Goal: Information Seeking & Learning: Learn about a topic

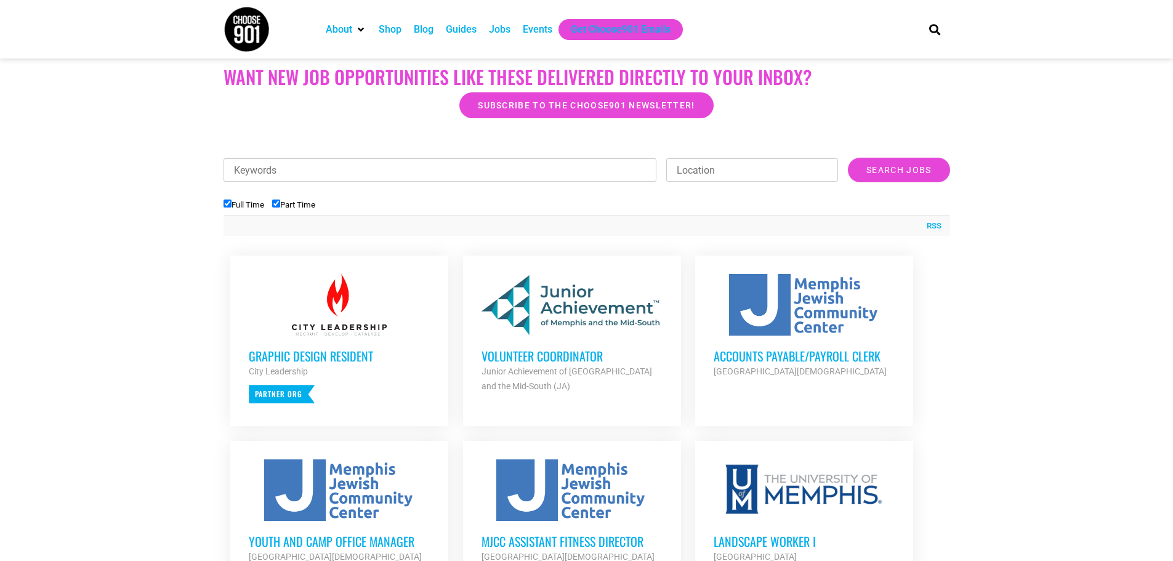
scroll to position [369, 0]
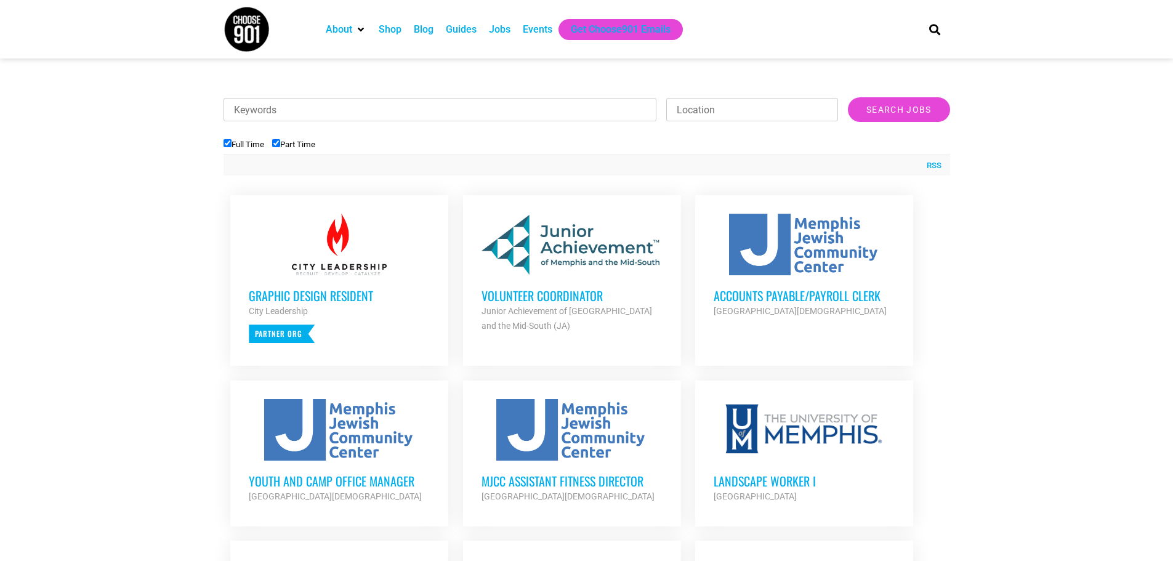
click at [533, 293] on h3 "Volunteer Coordinator" at bounding box center [571, 295] width 181 height 16
click at [771, 294] on h3 "Accounts Payable/Payroll Clerk" at bounding box center [803, 295] width 181 height 16
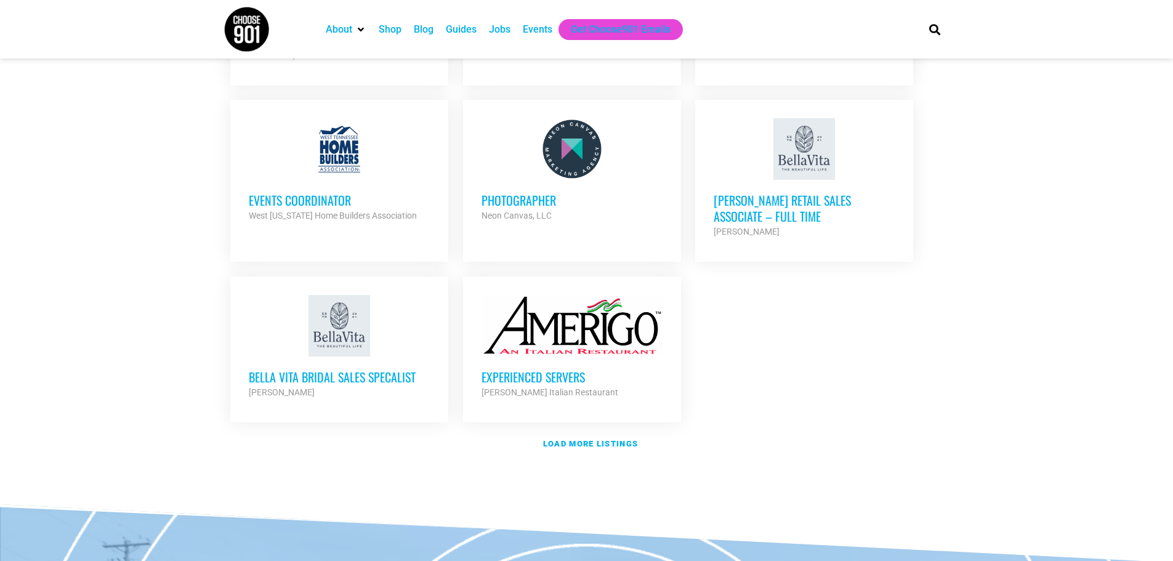
scroll to position [1539, 0]
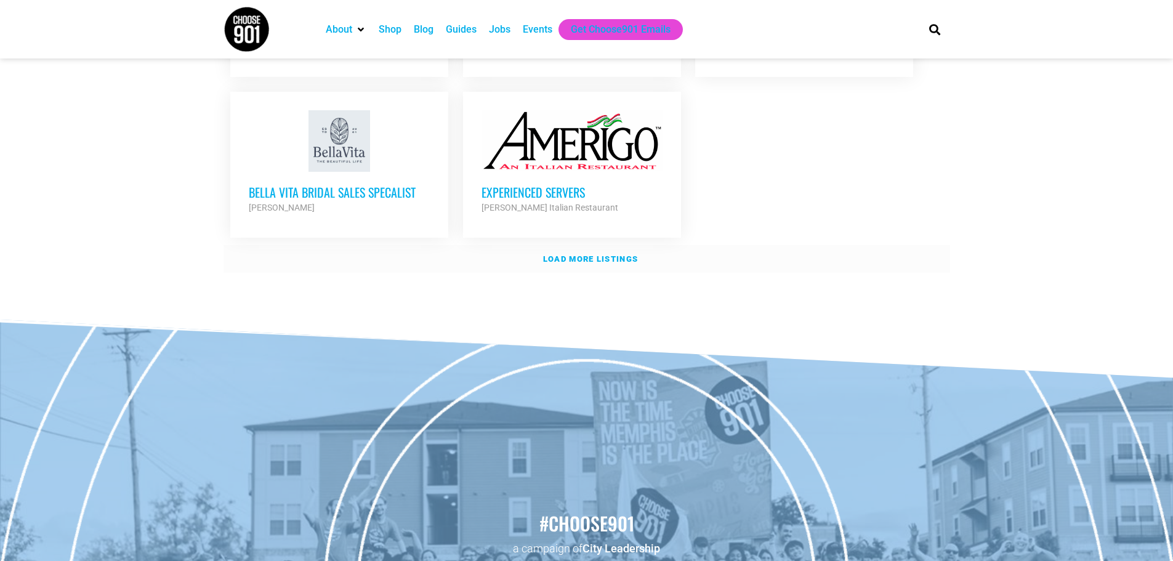
click at [584, 254] on strong "Load more listings" at bounding box center [590, 258] width 95 height 9
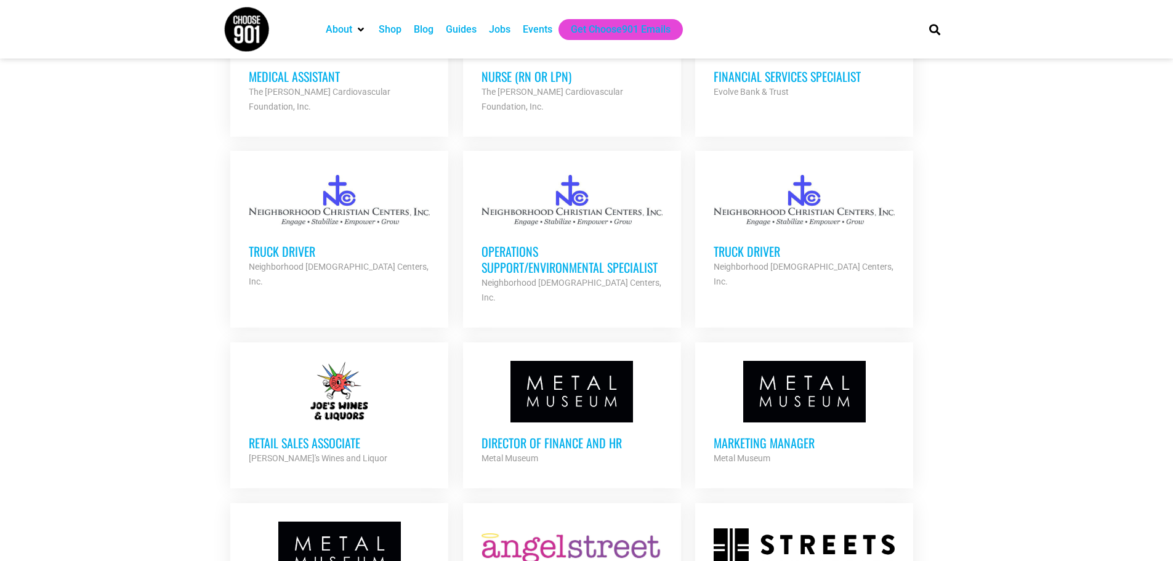
scroll to position [1970, 0]
